Goal: Information Seeking & Learning: Learn about a topic

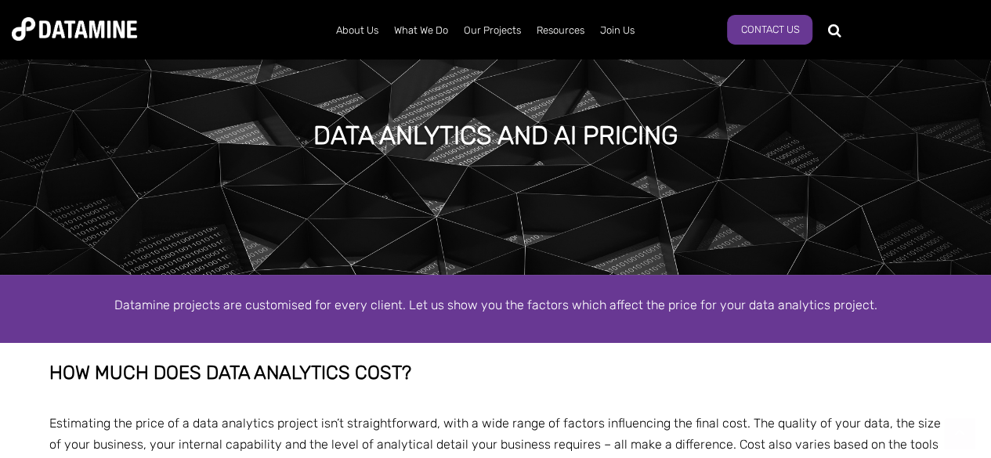
scroll to position [235, 0]
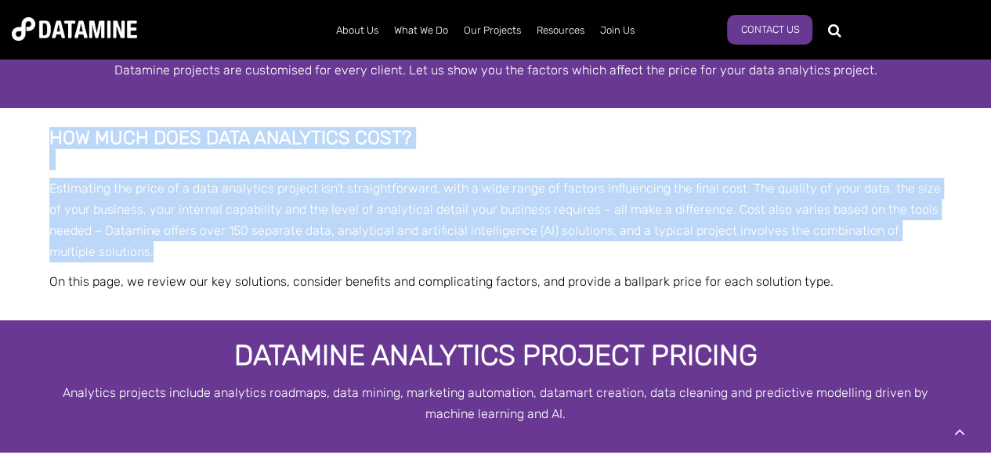
drag, startPoint x: 31, startPoint y: 145, endPoint x: 361, endPoint y: 248, distance: 346.3
click at [361, 248] on div "How much does data analytics cost? Estimating the price of a data analytics pro…" at bounding box center [495, 213] width 991 height 211
click at [361, 248] on p "Estimating the price of a data analytics project isn’t straightforward, with a …" at bounding box center [495, 220] width 893 height 85
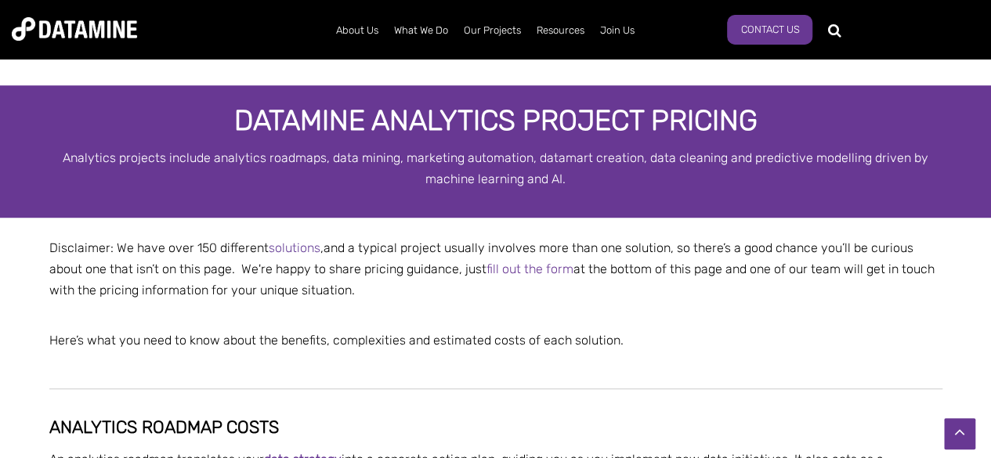
scroll to position [0, 0]
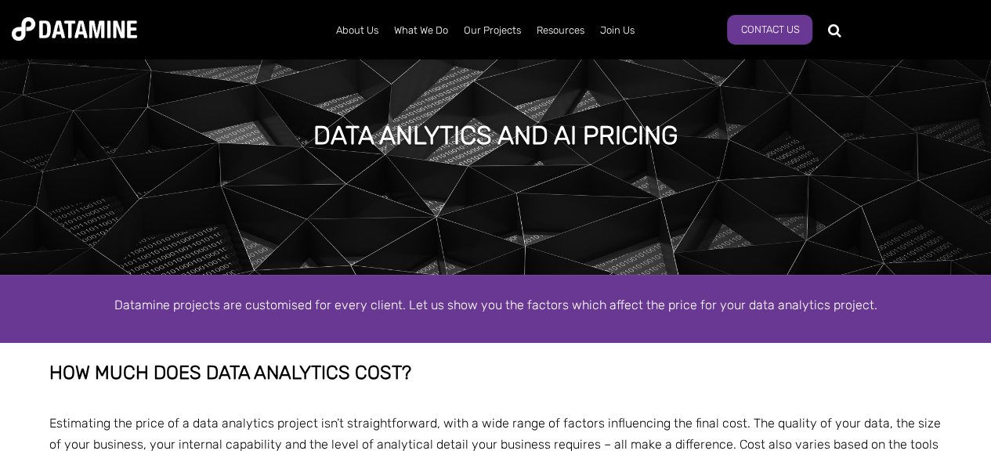
click at [72, 27] on img at bounding box center [74, 28] width 125 height 23
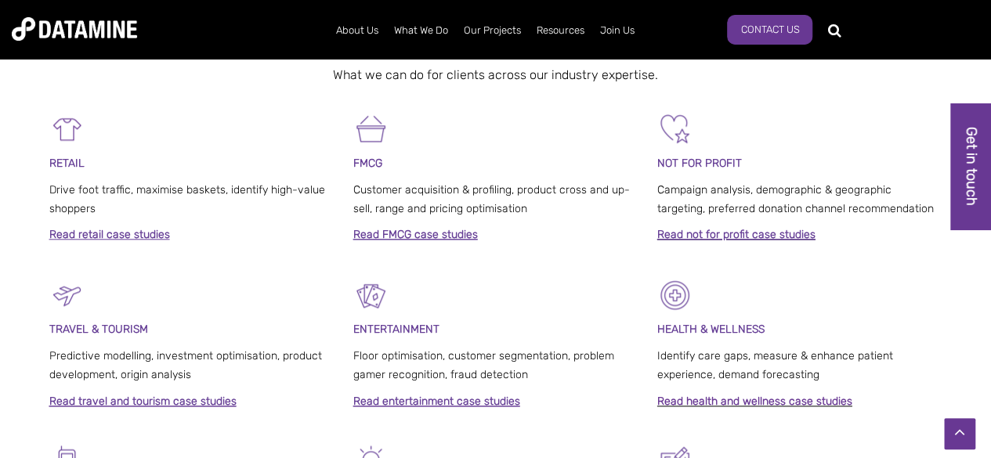
scroll to position [940, 0]
